Goal: Task Accomplishment & Management: Manage account settings

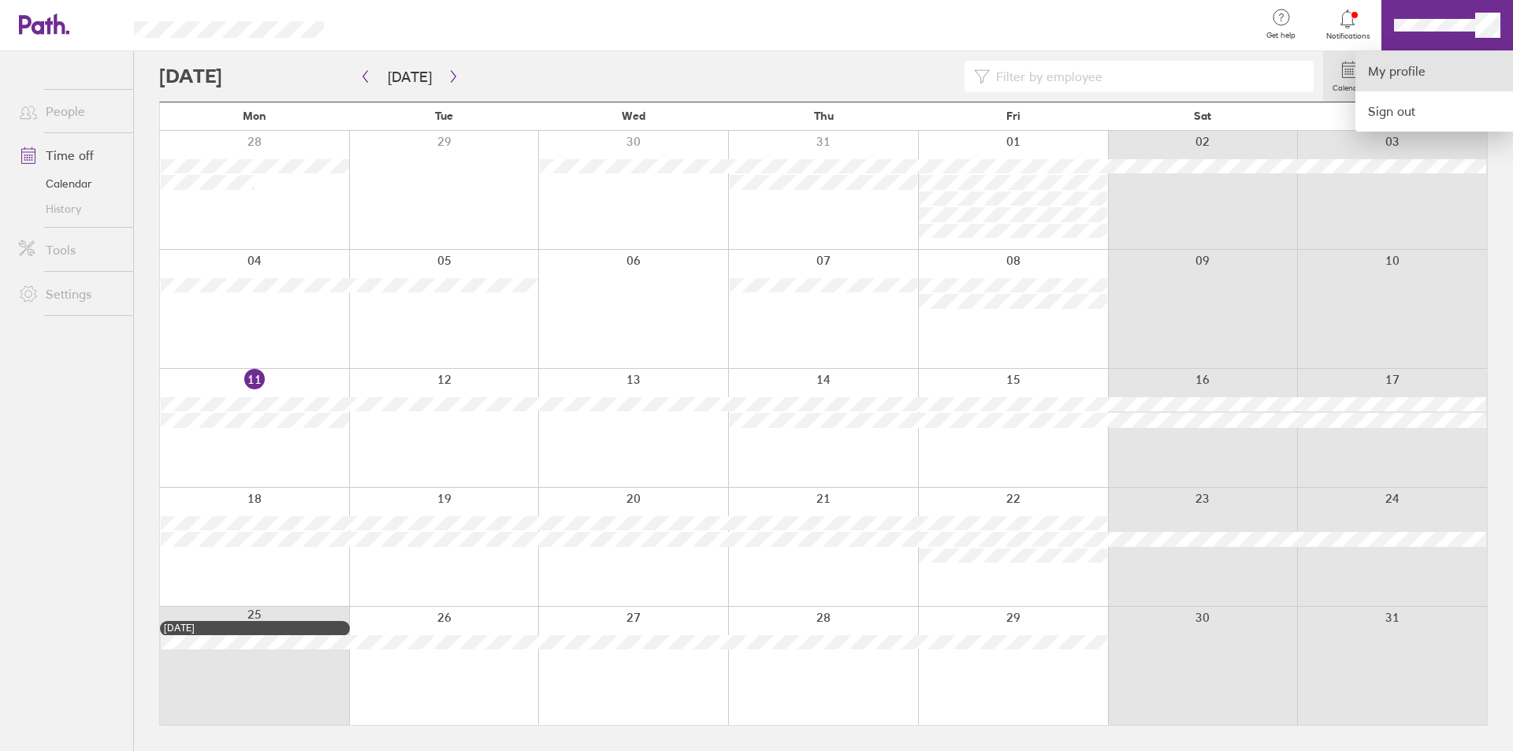
click at [1404, 62] on link "My profile" at bounding box center [1434, 71] width 158 height 40
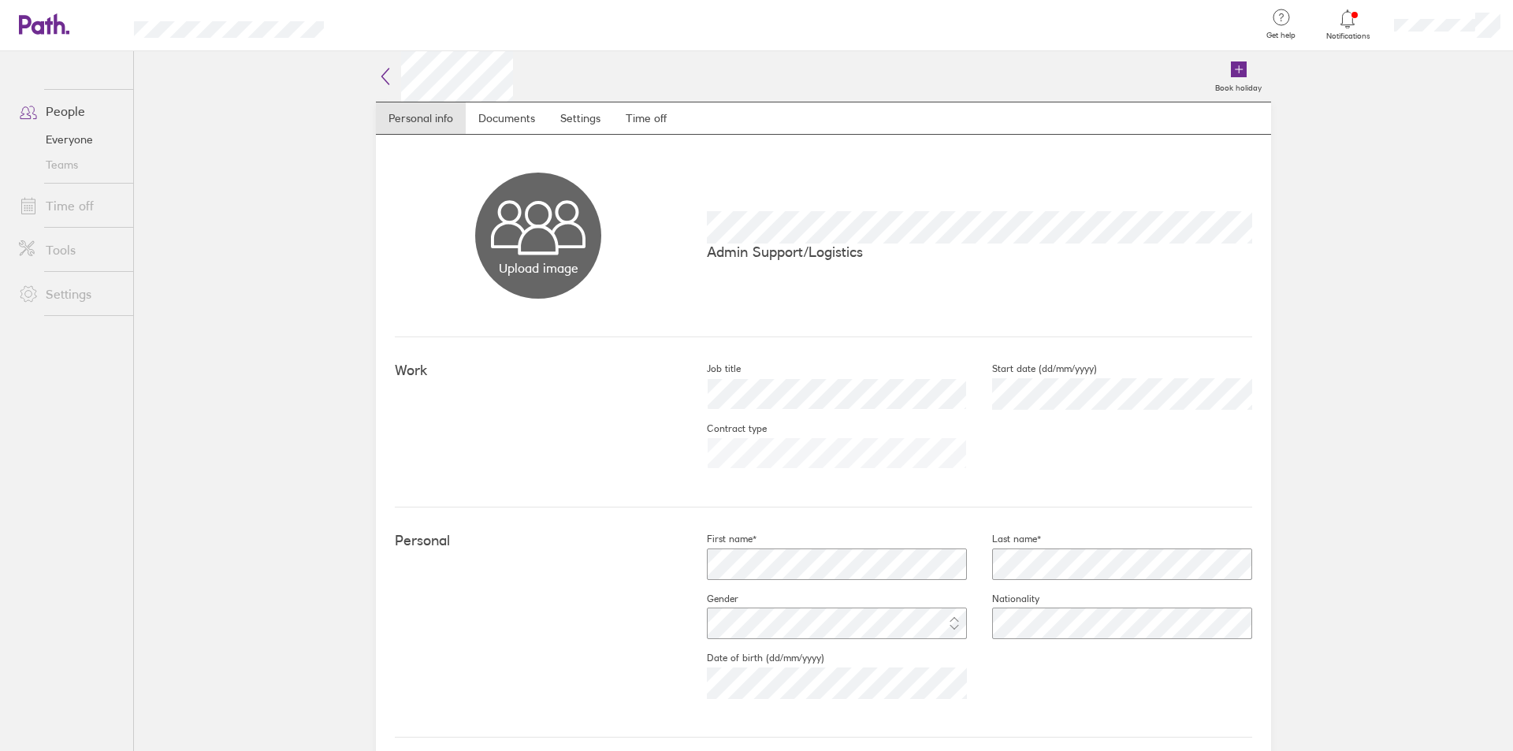
click at [681, 118] on nav "Personal info Documents Settings Time off" at bounding box center [823, 118] width 895 height 33
click at [670, 122] on link "Time off" at bounding box center [646, 118] width 66 height 32
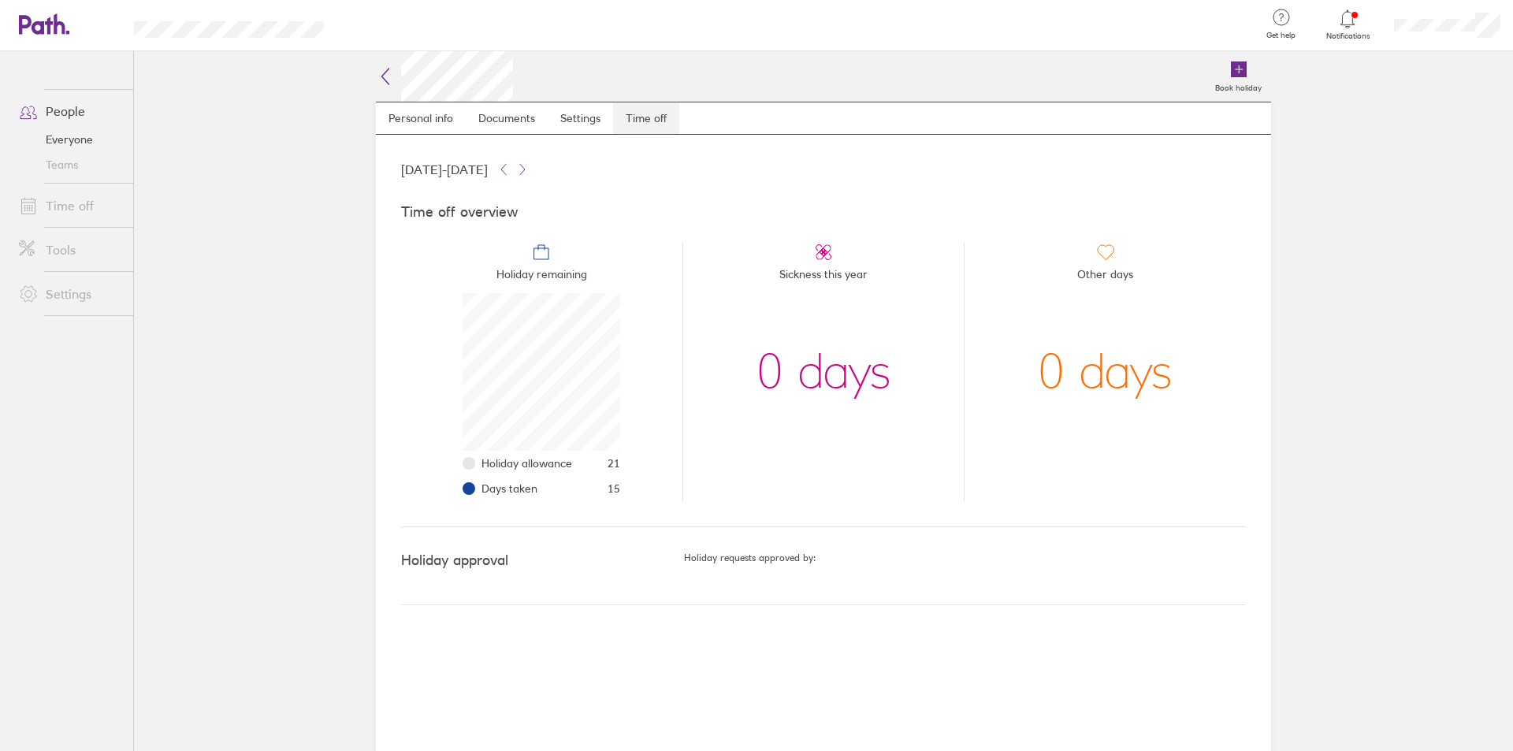
scroll to position [158, 158]
click at [29, 26] on icon at bounding box center [36, 24] width 34 height 19
